Goal: Check status

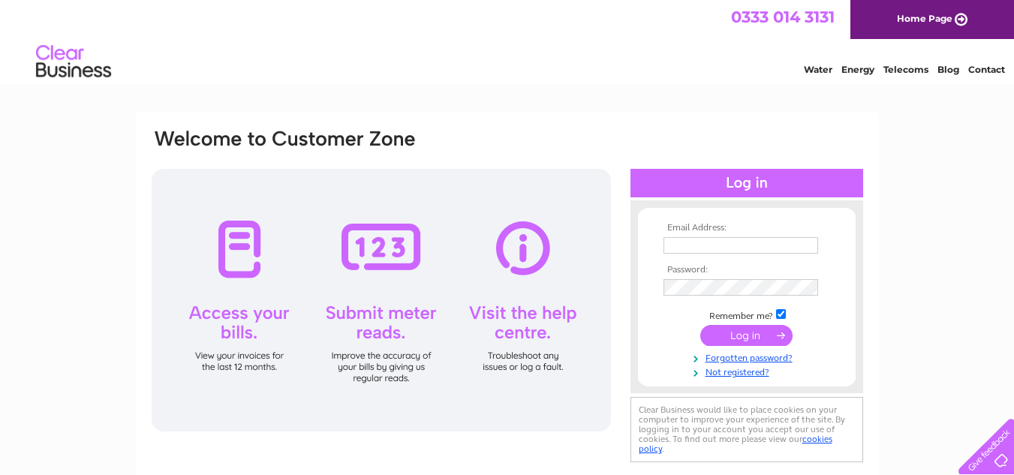
type input "nccbrstonesfield@hotmail.com"
click at [734, 334] on input "submit" at bounding box center [747, 335] width 92 height 21
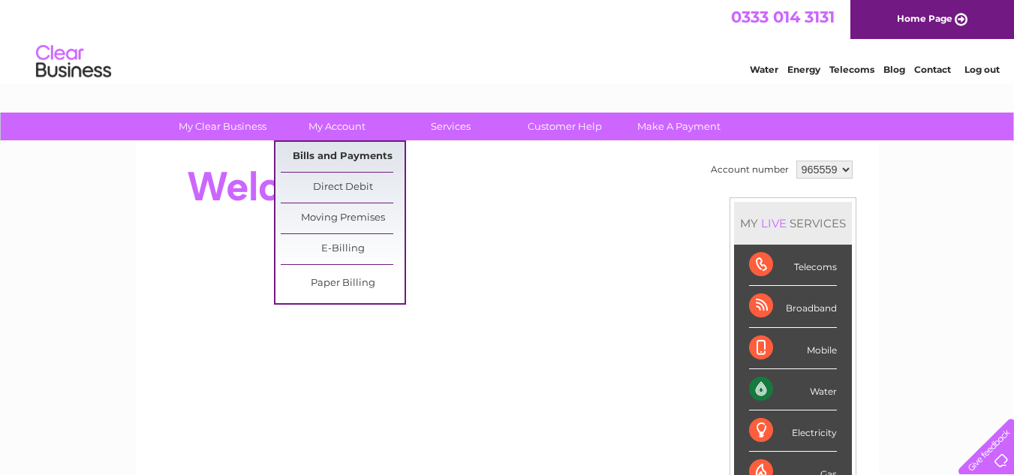
click at [347, 155] on link "Bills and Payments" at bounding box center [343, 157] width 124 height 30
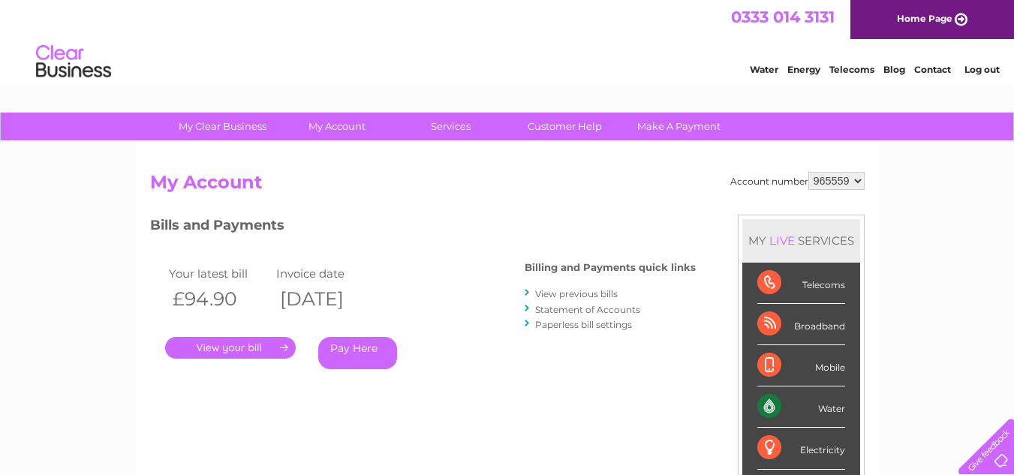
scroll to position [150, 0]
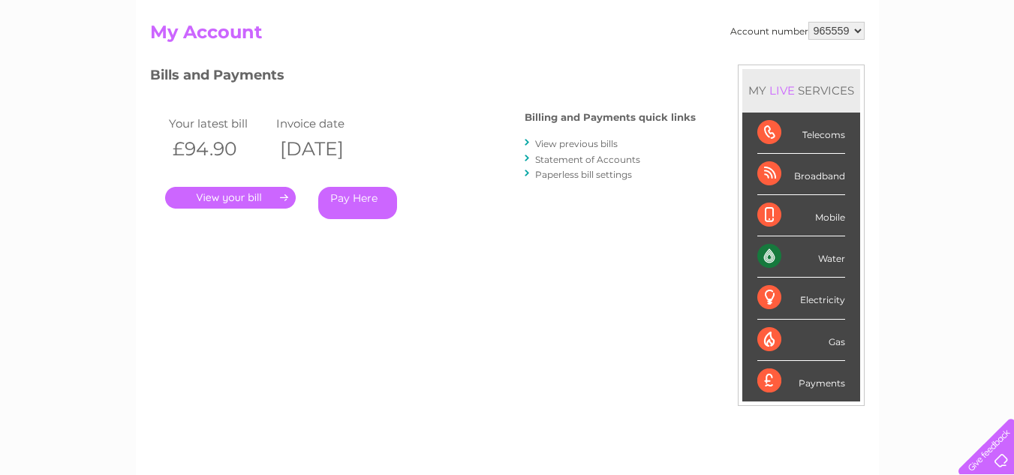
click at [241, 199] on link "." at bounding box center [230, 198] width 131 height 22
